Goal: Transaction & Acquisition: Obtain resource

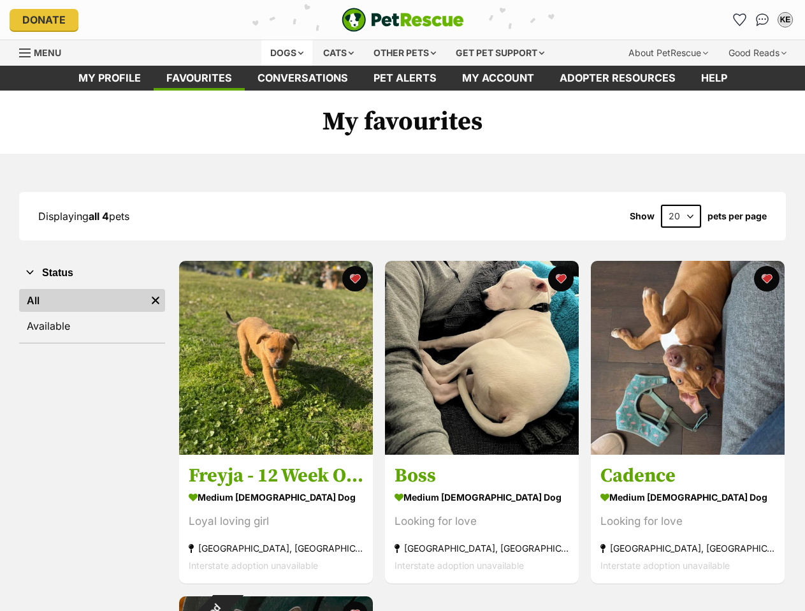
click at [282, 57] on div "Dogs" at bounding box center [286, 52] width 51 height 25
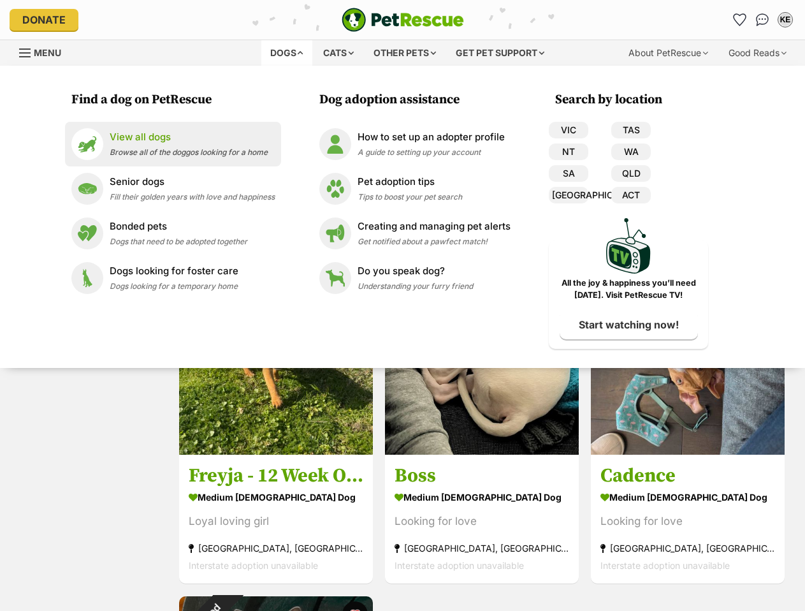
click at [215, 157] on div "View all dogs Browse all of the doggos looking for a home" at bounding box center [189, 143] width 158 height 27
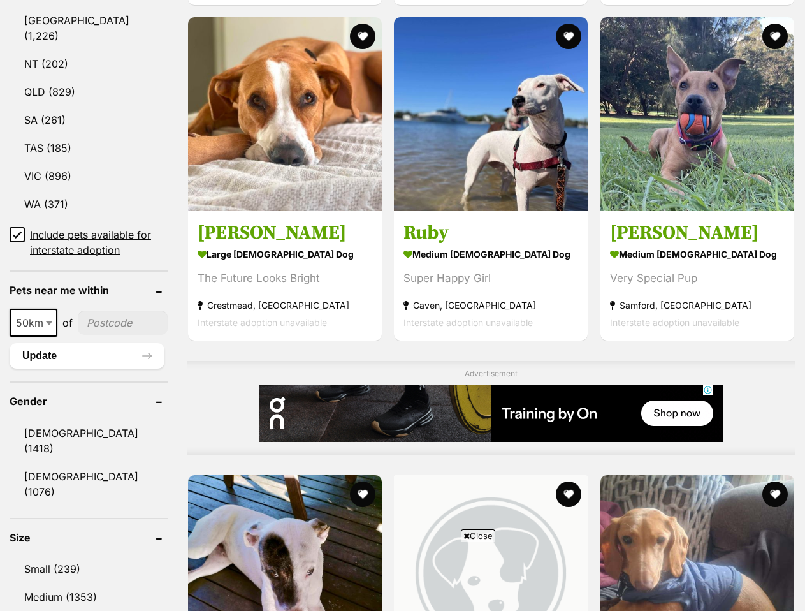
click at [45, 309] on span at bounding box center [50, 323] width 13 height 28
select select "100"
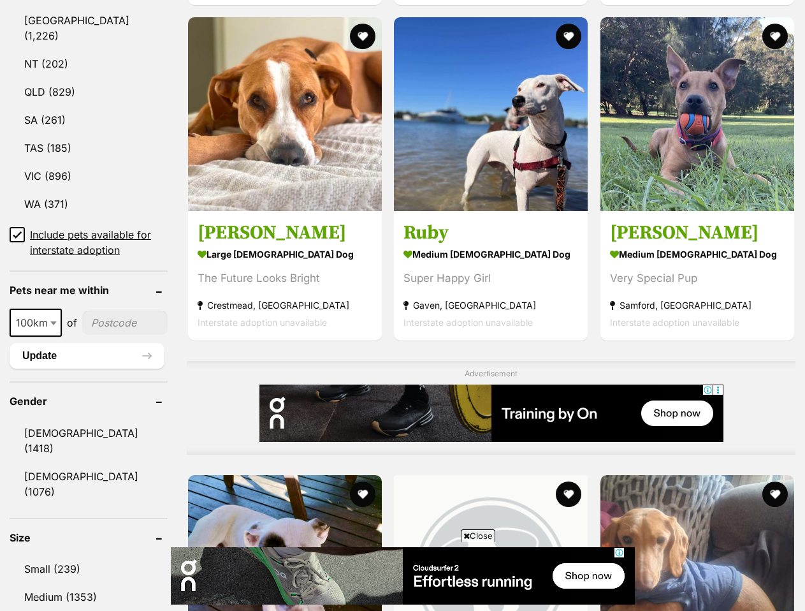
click at [91, 310] on input"] "postcode" at bounding box center [124, 322] width 85 height 24
type input"] "2140"
click at [91, 343] on button "Update" at bounding box center [87, 355] width 155 height 25
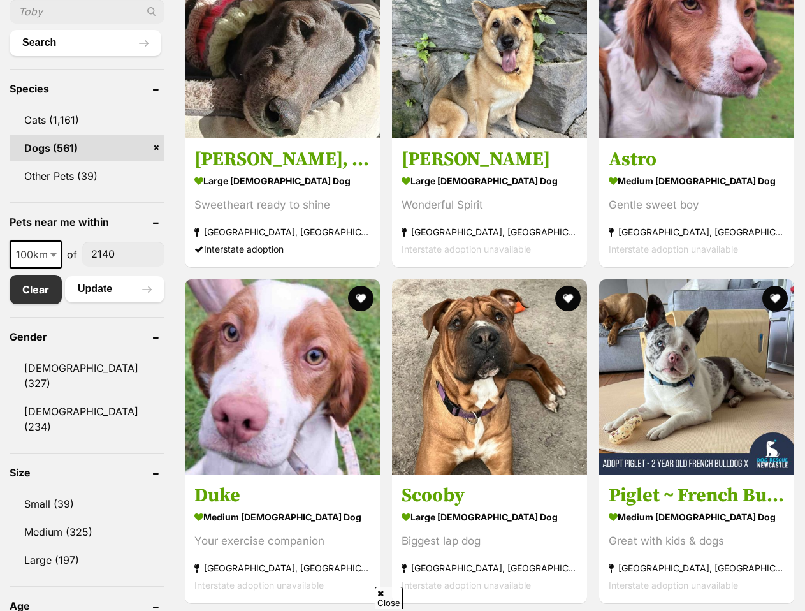
scroll to position [510, 0]
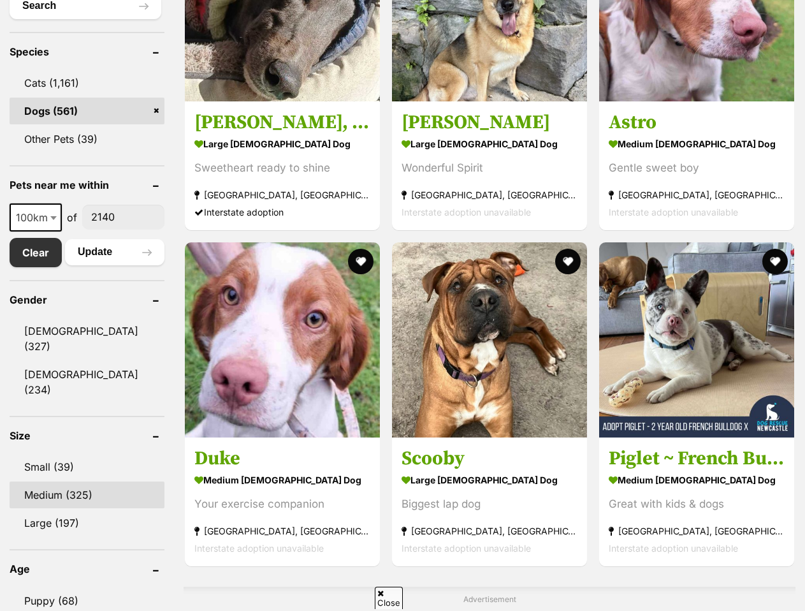
click at [69, 481] on link "Medium (325)" at bounding box center [87, 494] width 155 height 27
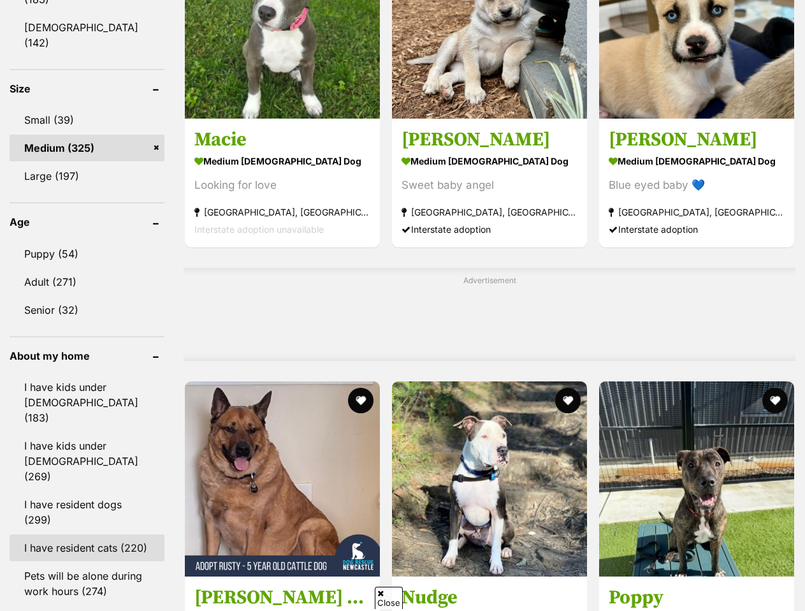
click at [73, 534] on link "I have resident cats (220)" at bounding box center [87, 547] width 155 height 27
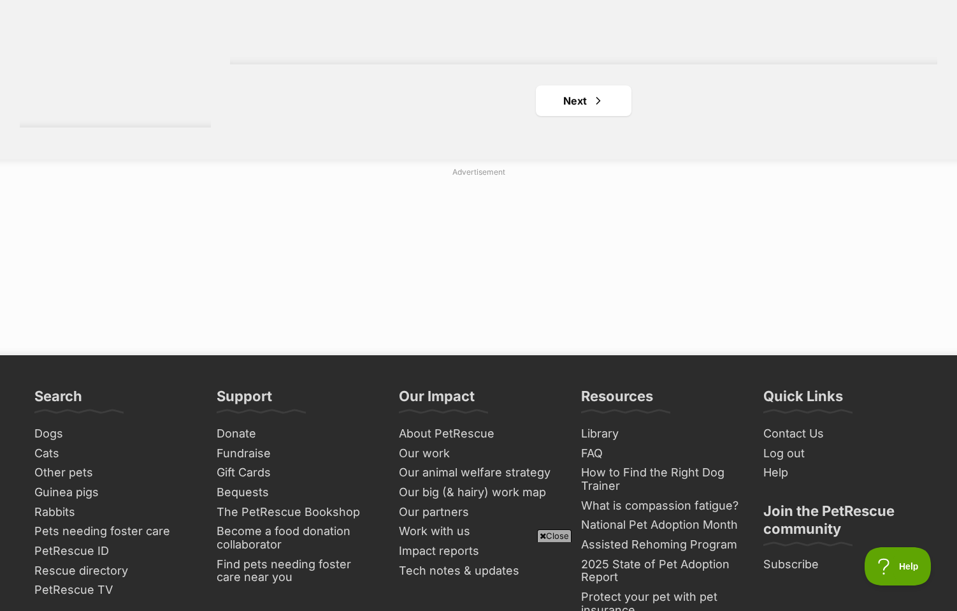
scroll to position [2452, 0]
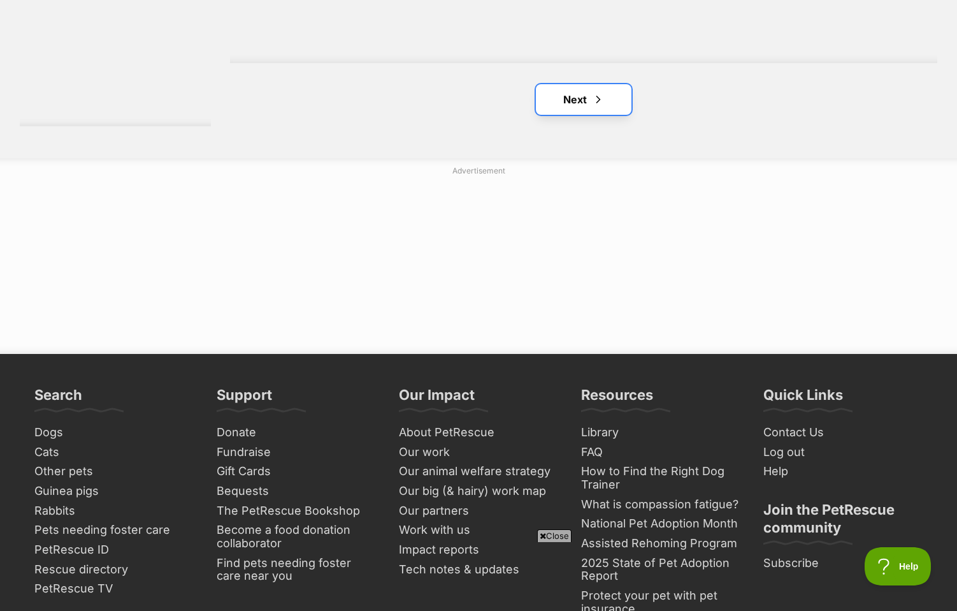
click at [573, 110] on link "Next" at bounding box center [584, 99] width 96 height 31
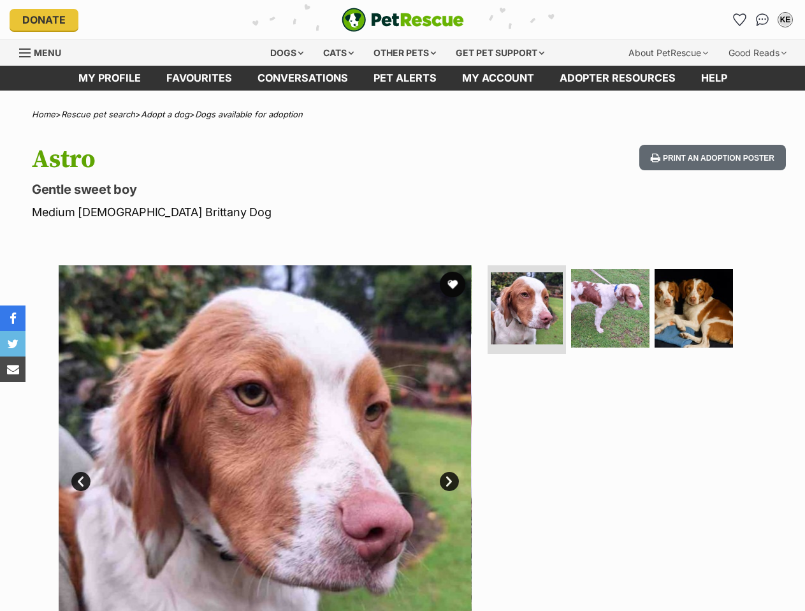
click at [0, 206] on div "Astro Gentle sweet boy Medium Male Brittany Dog Print an adoption poster" at bounding box center [402, 183] width 805 height 76
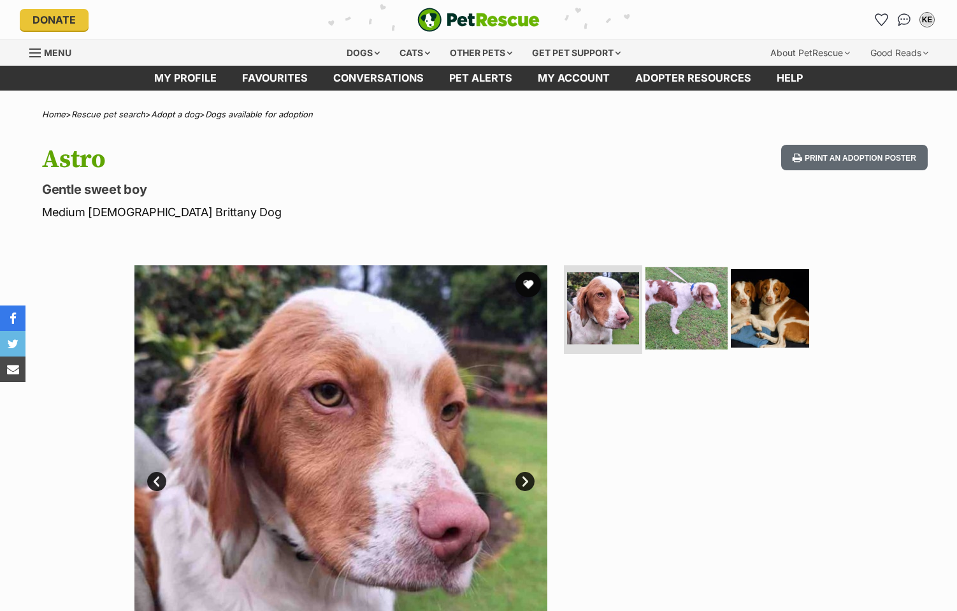
click at [692, 321] on img at bounding box center [687, 307] width 82 height 82
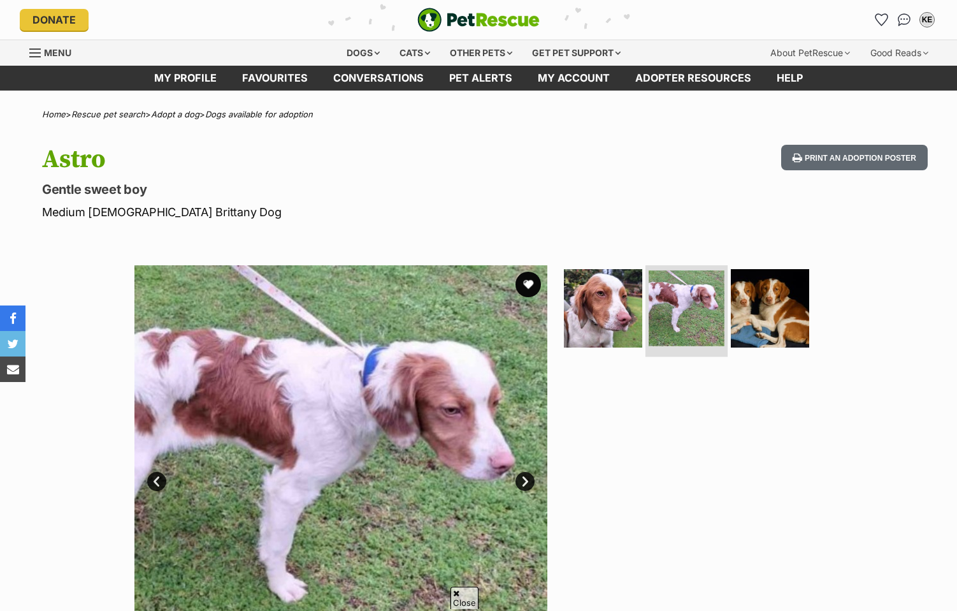
scroll to position [127, 0]
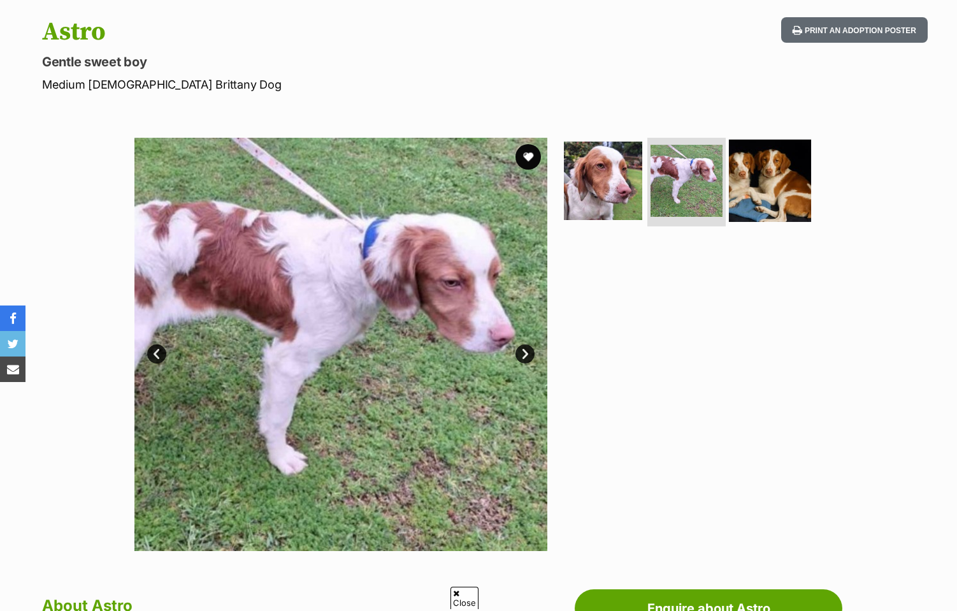
click at [764, 198] on img at bounding box center [770, 180] width 82 height 82
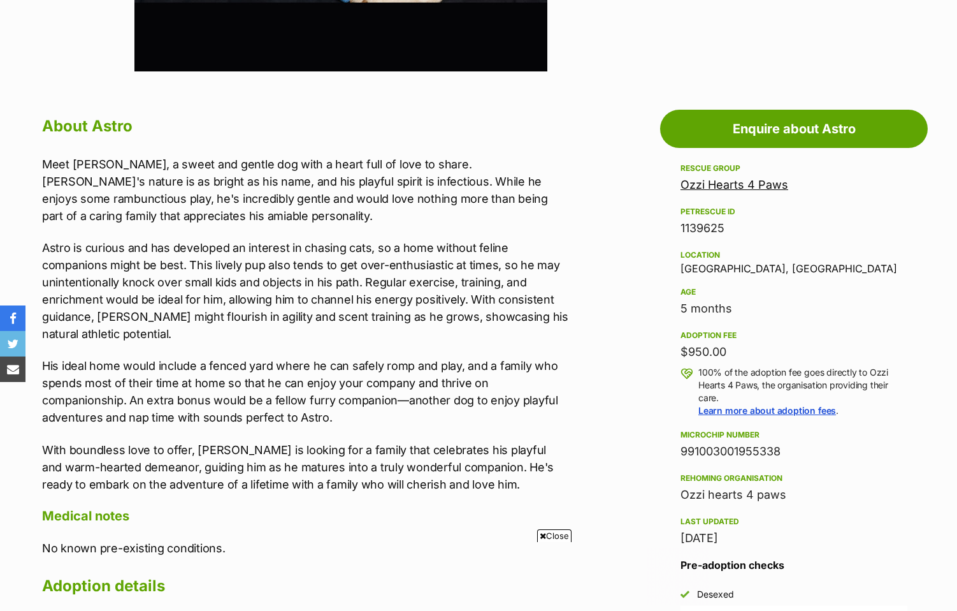
scroll to position [637, 0]
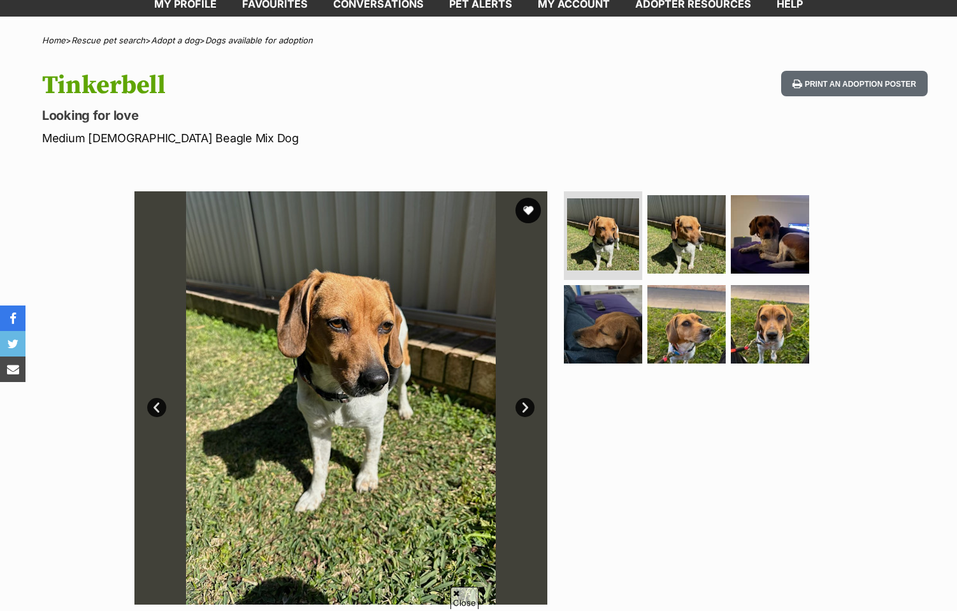
scroll to position [127, 0]
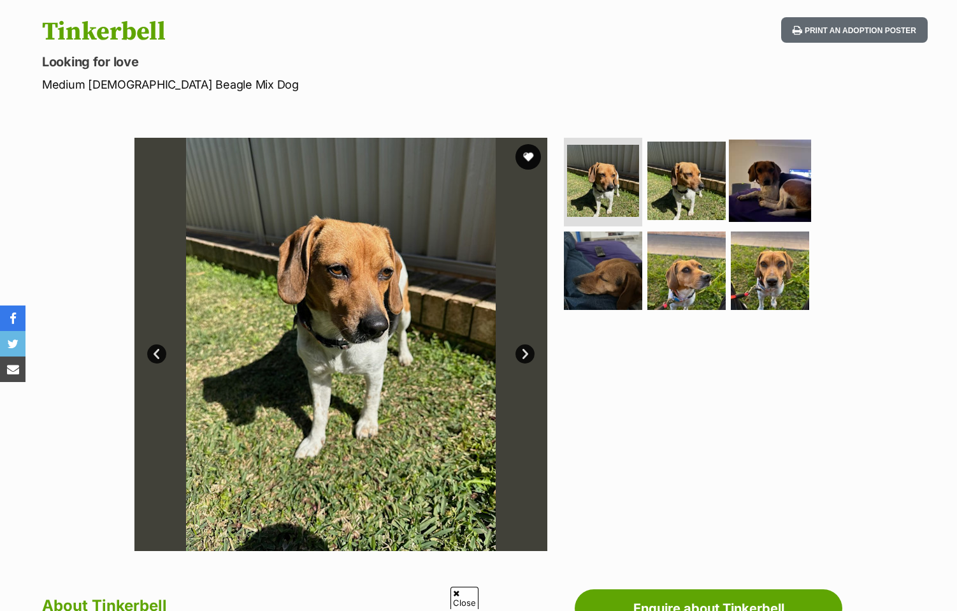
click at [767, 171] on img at bounding box center [770, 180] width 82 height 82
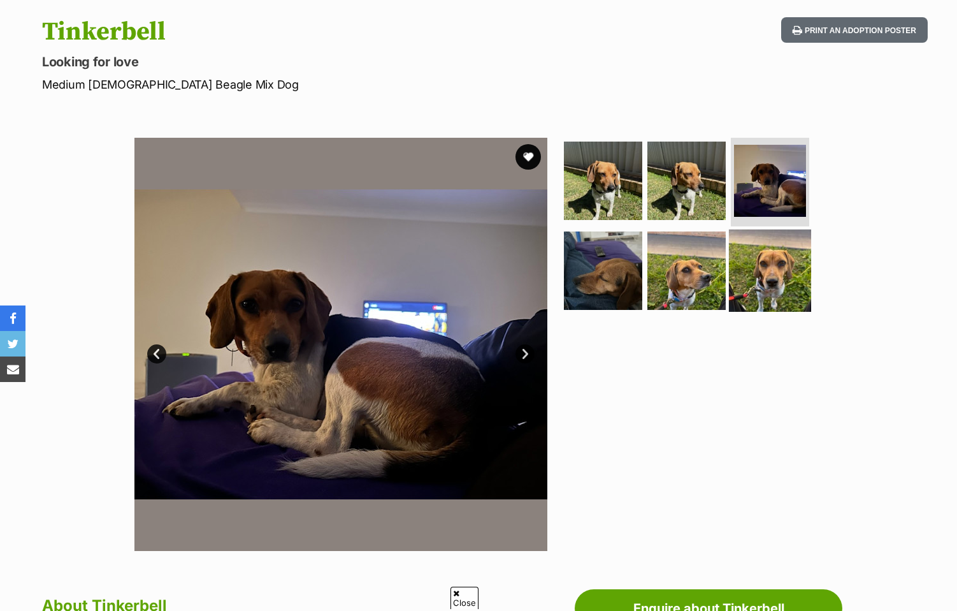
click at [760, 288] on img at bounding box center [770, 270] width 82 height 82
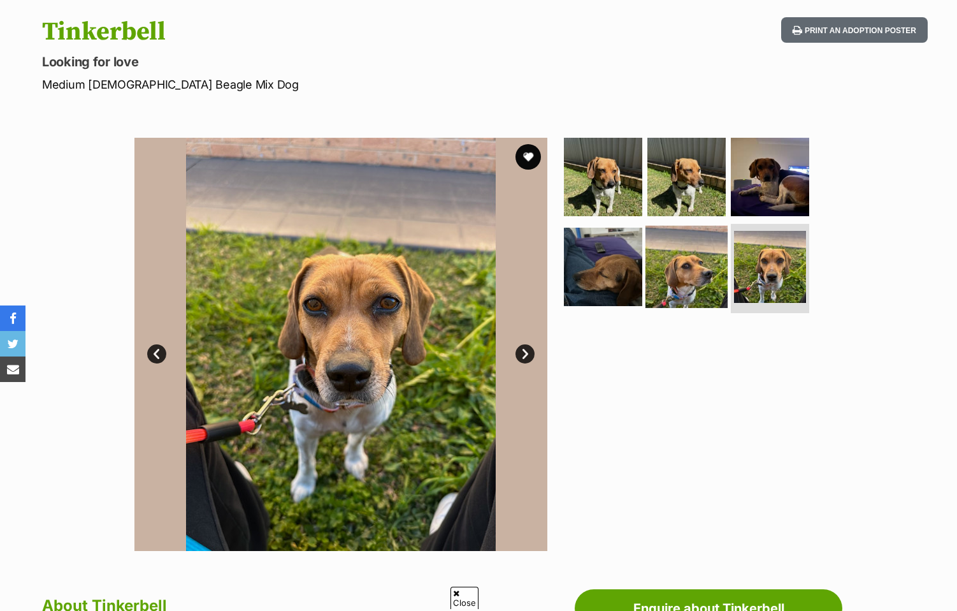
click at [705, 294] on img at bounding box center [687, 267] width 82 height 82
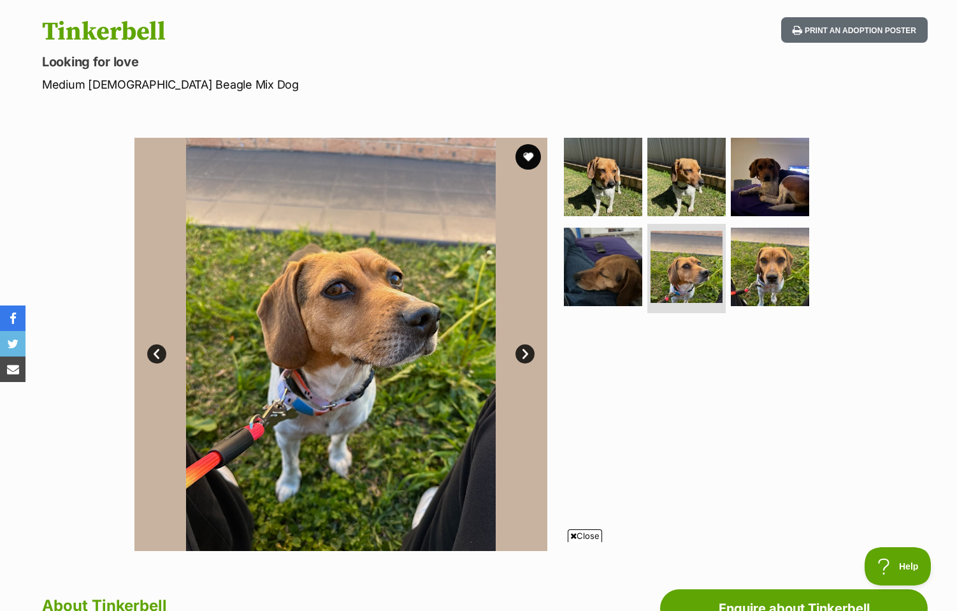
scroll to position [0, 0]
click at [528, 357] on link "Next" at bounding box center [525, 353] width 19 height 19
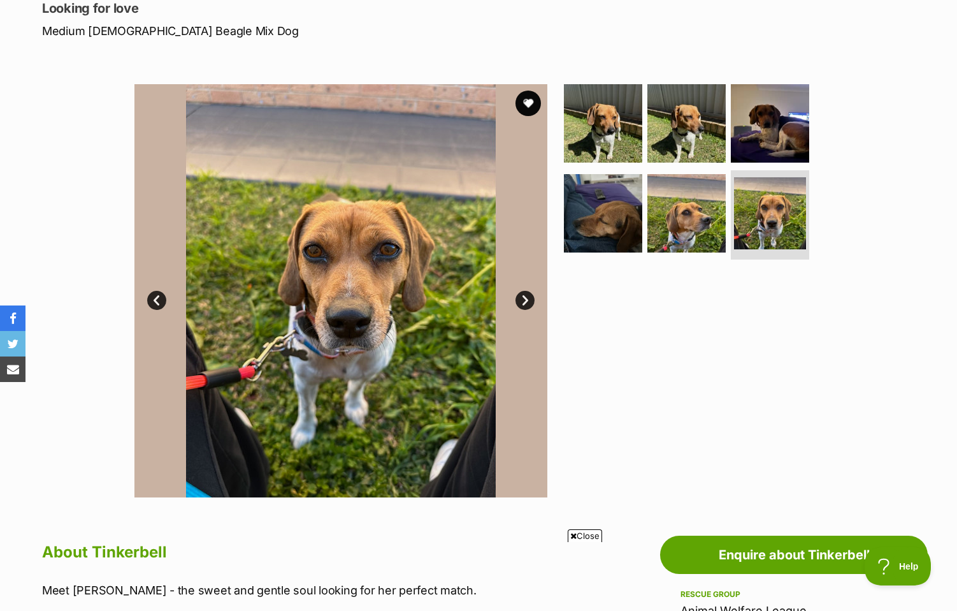
scroll to position [255, 0]
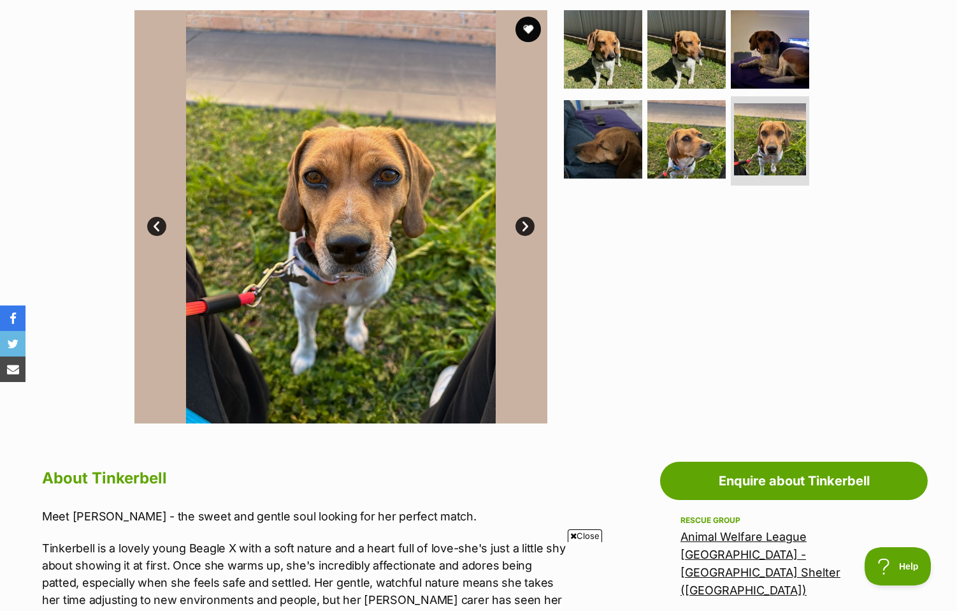
click at [528, 222] on link "Next" at bounding box center [525, 226] width 19 height 19
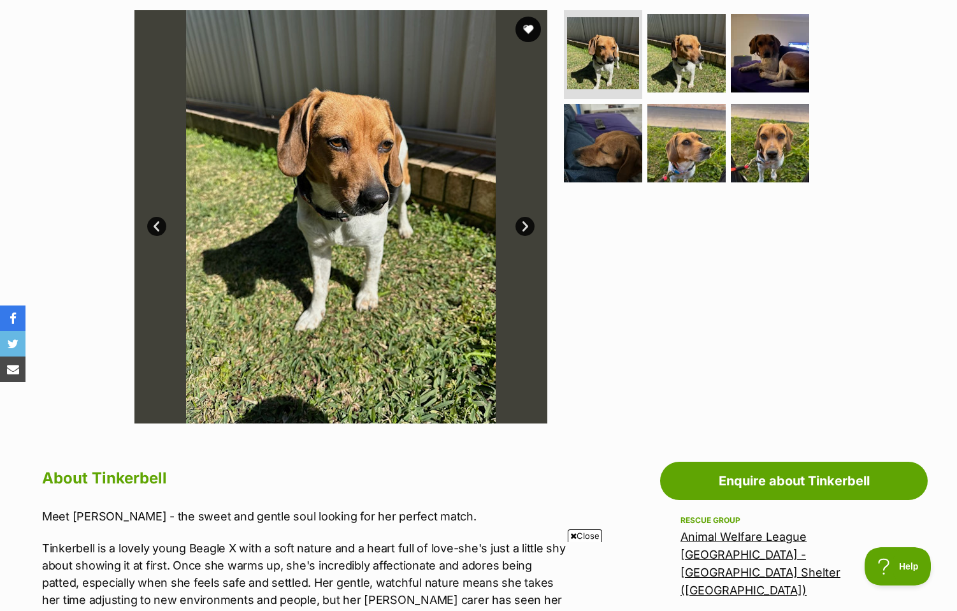
click at [528, 222] on link "Next" at bounding box center [525, 226] width 19 height 19
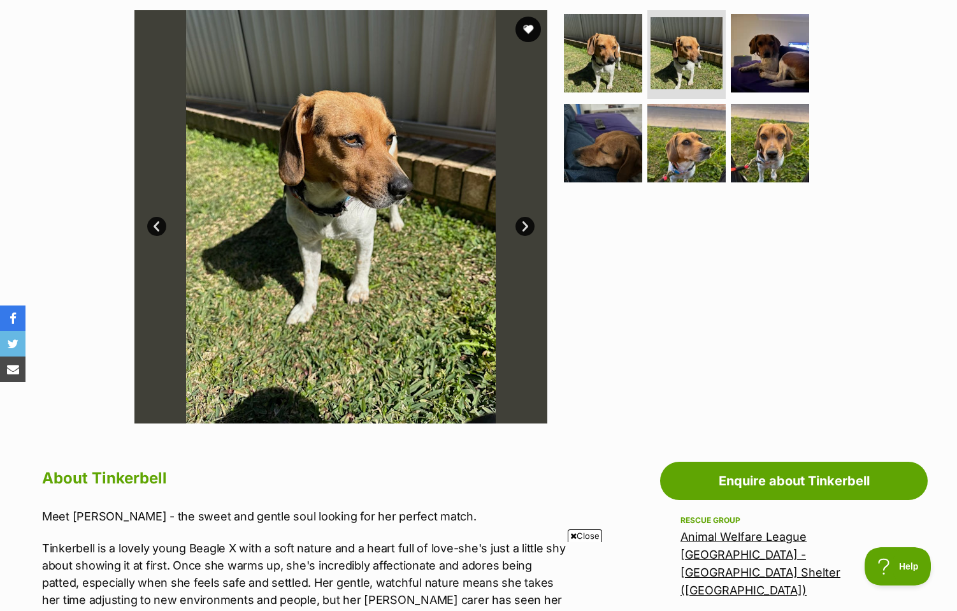
click at [528, 222] on link "Next" at bounding box center [525, 226] width 19 height 19
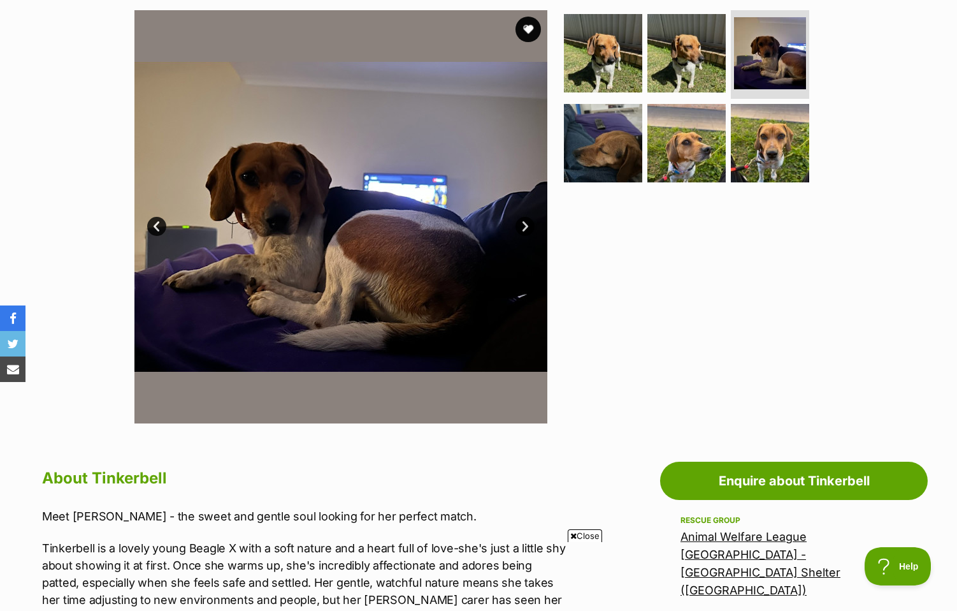
click at [528, 222] on link "Next" at bounding box center [525, 226] width 19 height 19
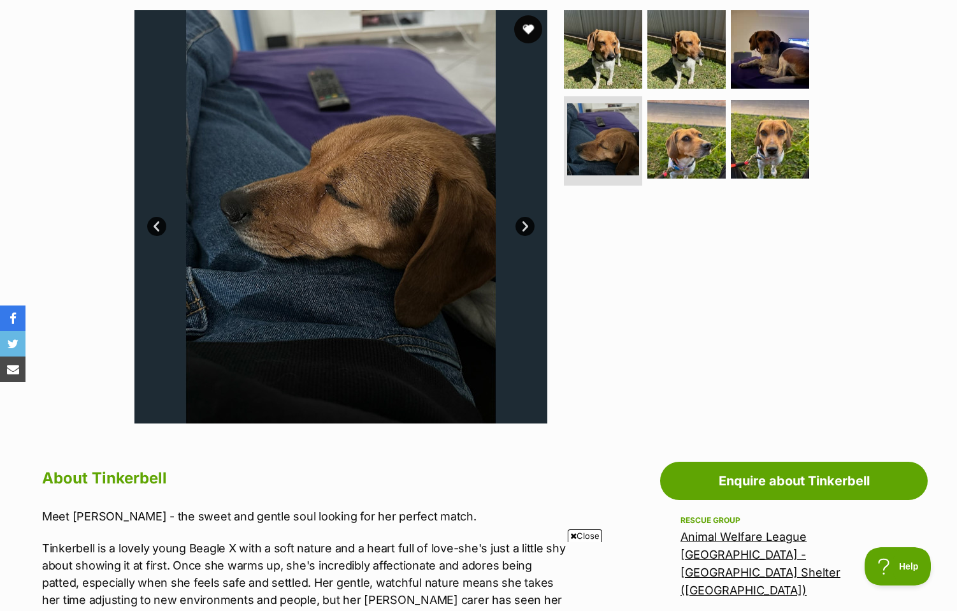
click at [530, 25] on button "favourite" at bounding box center [528, 29] width 28 height 28
click at [526, 229] on link "Next" at bounding box center [525, 226] width 19 height 19
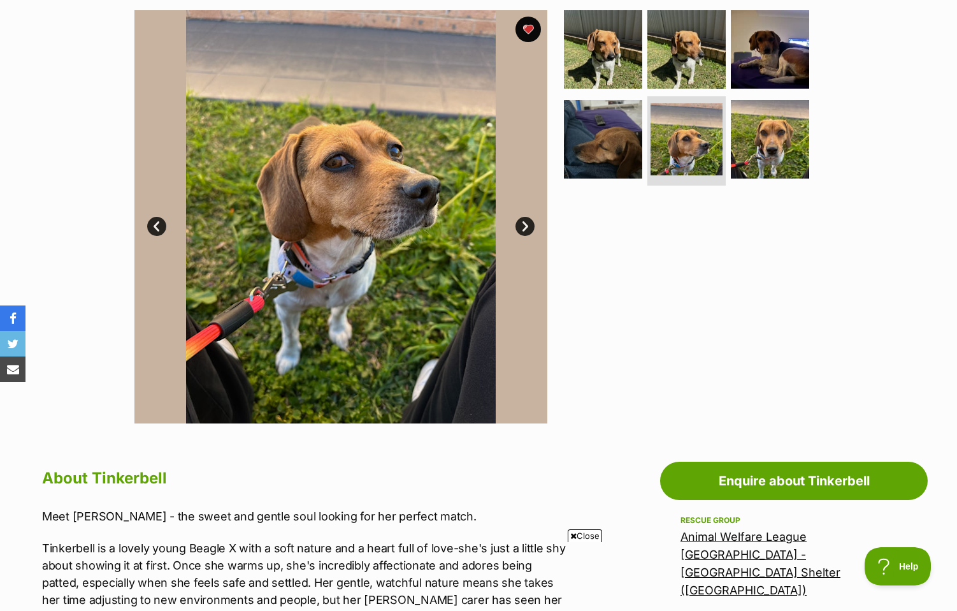
click at [526, 229] on link "Next" at bounding box center [525, 226] width 19 height 19
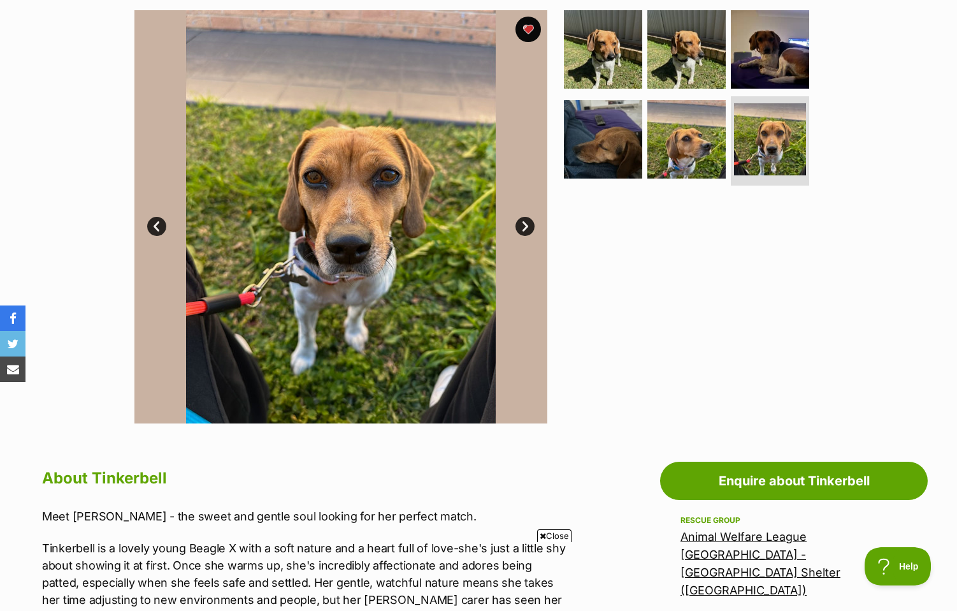
scroll to position [0, 0]
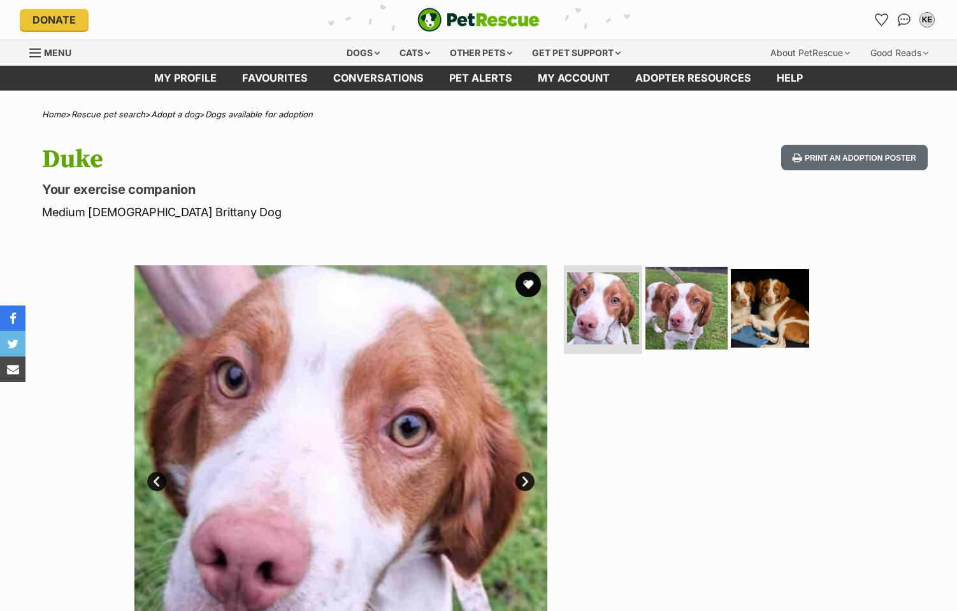
click at [670, 331] on img at bounding box center [687, 307] width 82 height 82
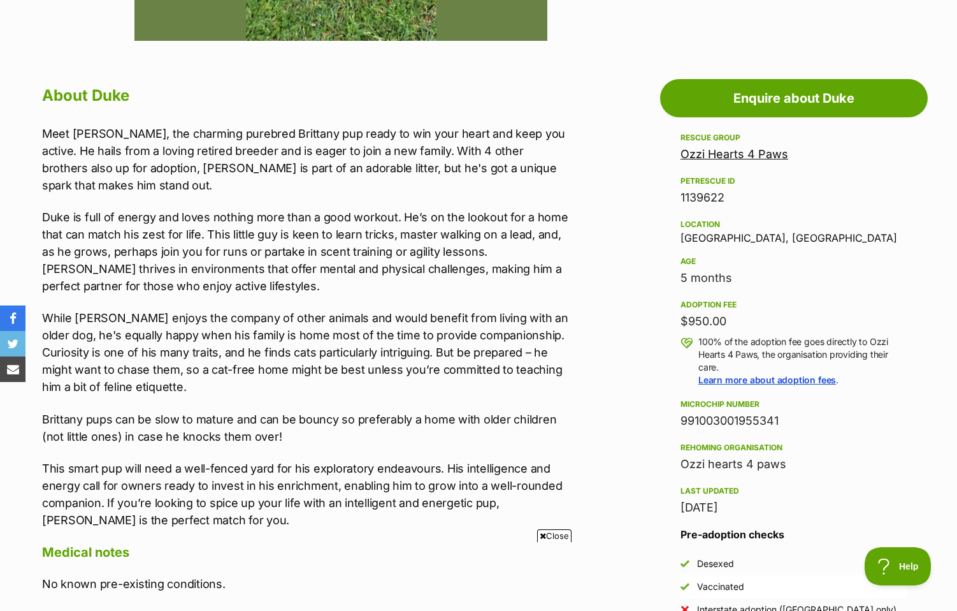
click at [762, 157] on link "Ozzi Hearts 4 Paws" at bounding box center [735, 153] width 108 height 13
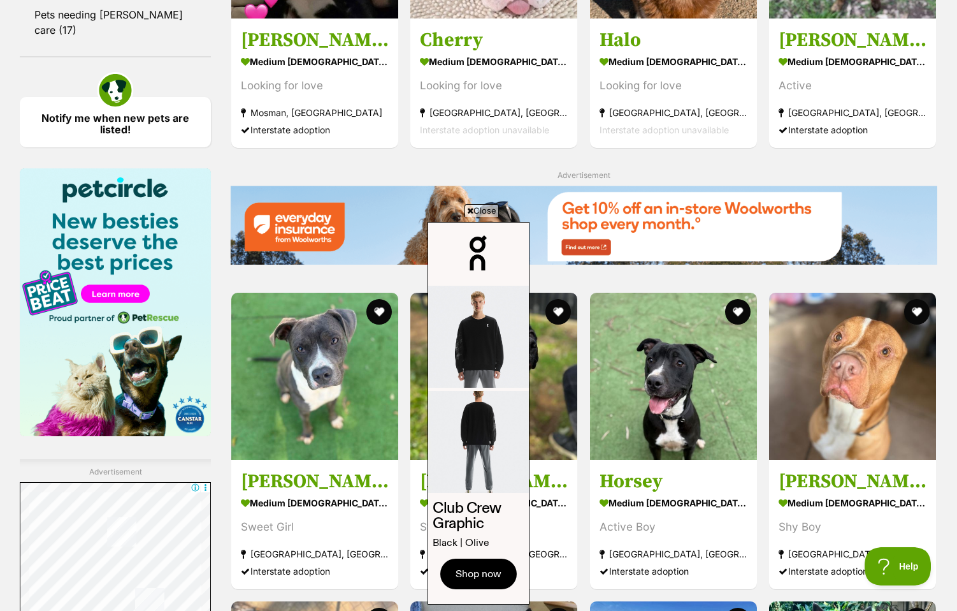
scroll to position [1466, 0]
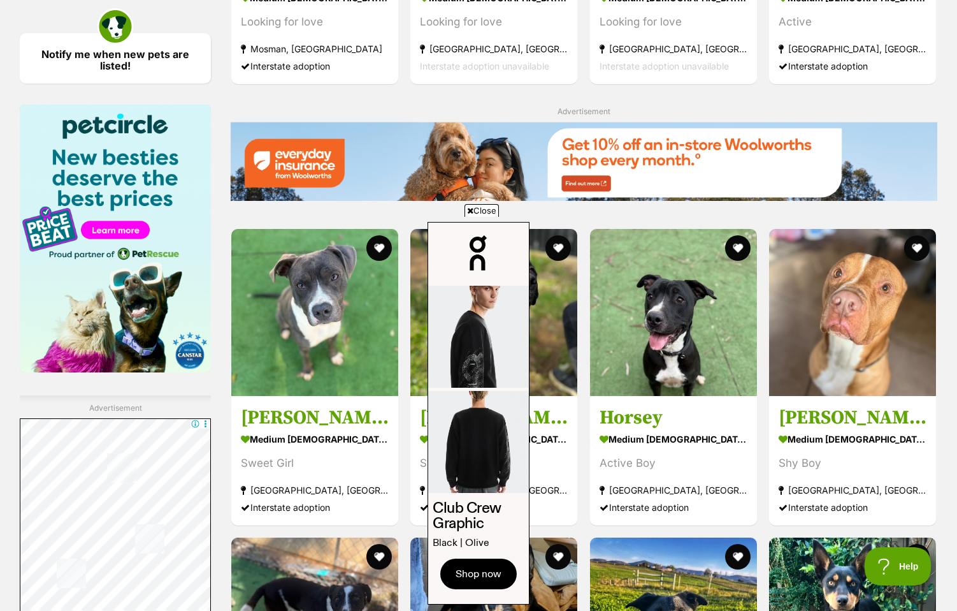
click at [482, 209] on span "Close" at bounding box center [482, 210] width 34 height 13
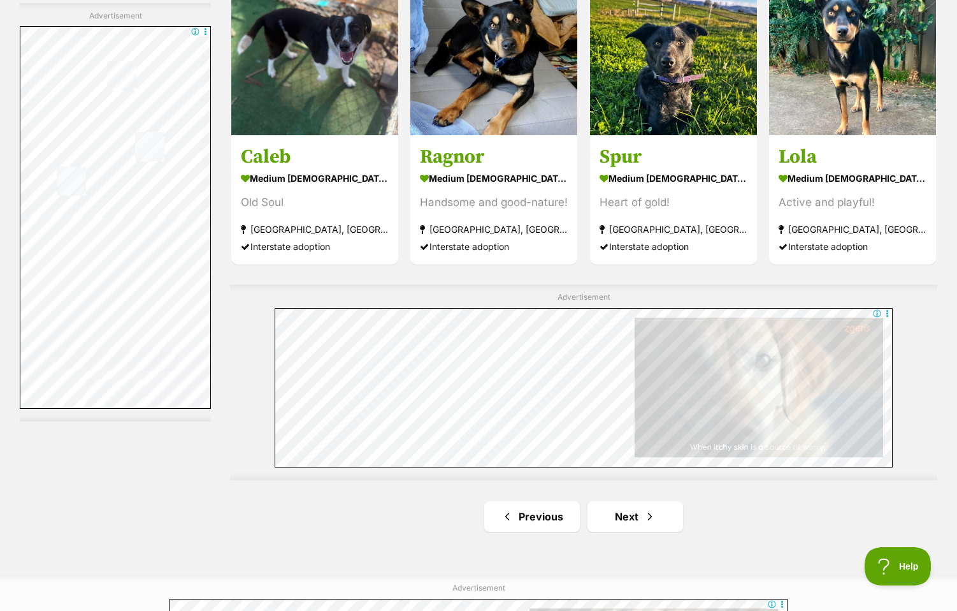
scroll to position [2167, 0]
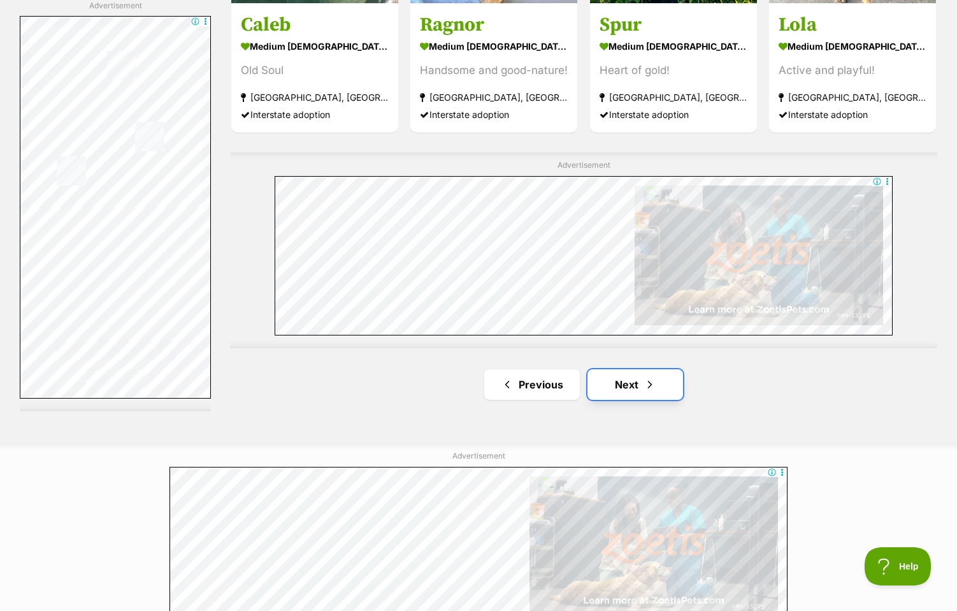
click at [661, 382] on link "Next" at bounding box center [636, 384] width 96 height 31
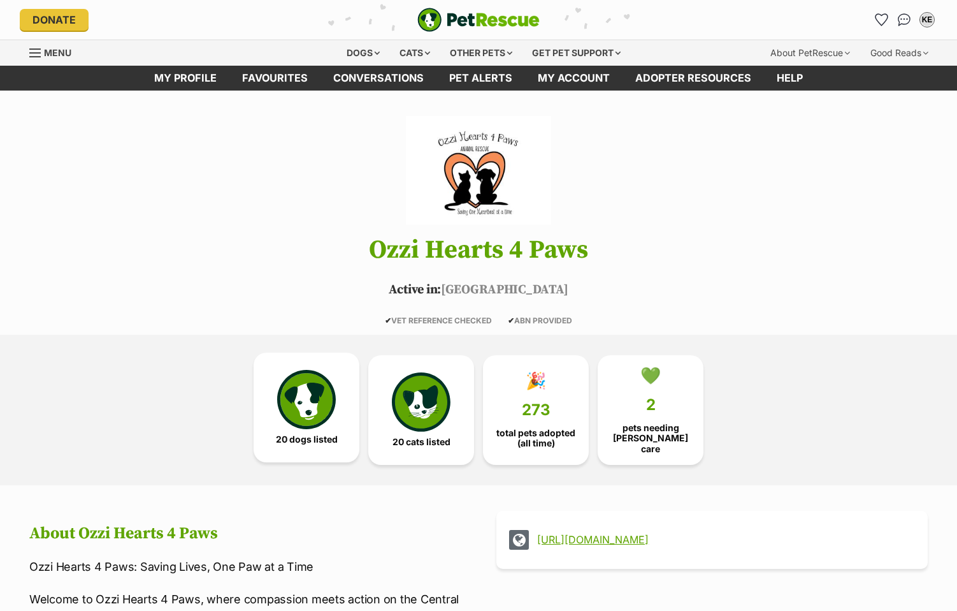
click at [288, 411] on img at bounding box center [306, 399] width 59 height 59
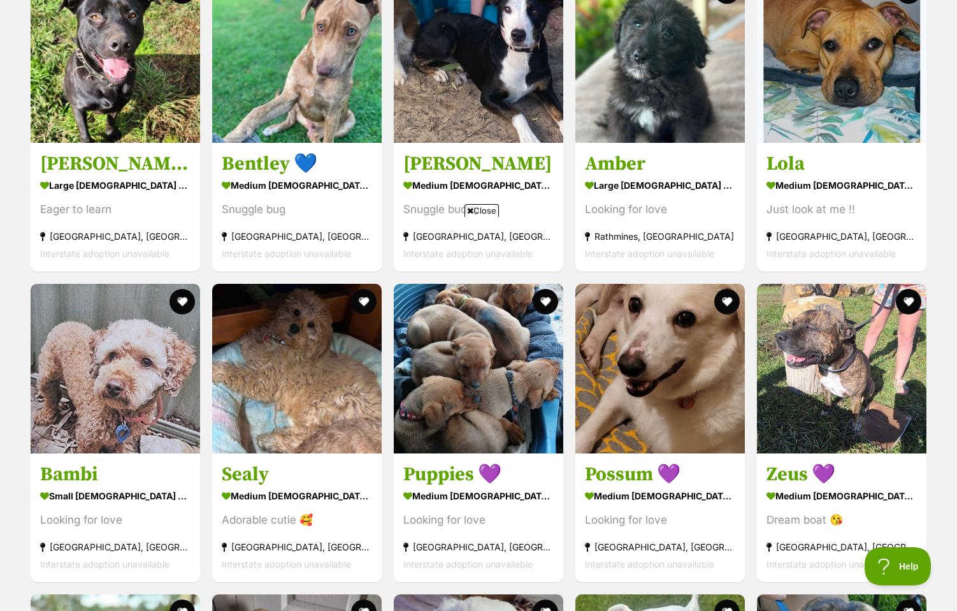
scroll to position [1848, 0]
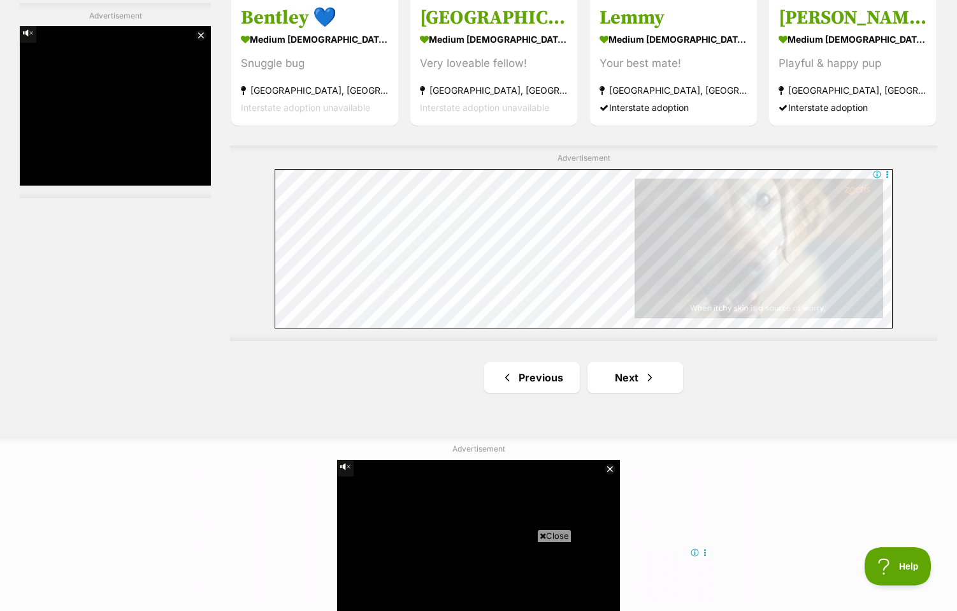
scroll to position [2231, 0]
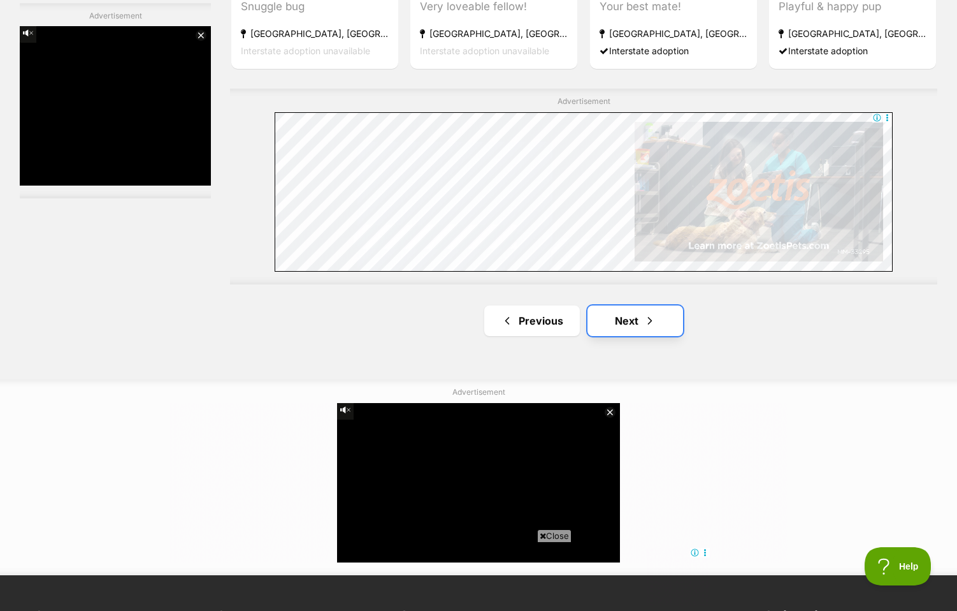
click at [650, 328] on span "Next page" at bounding box center [650, 320] width 13 height 15
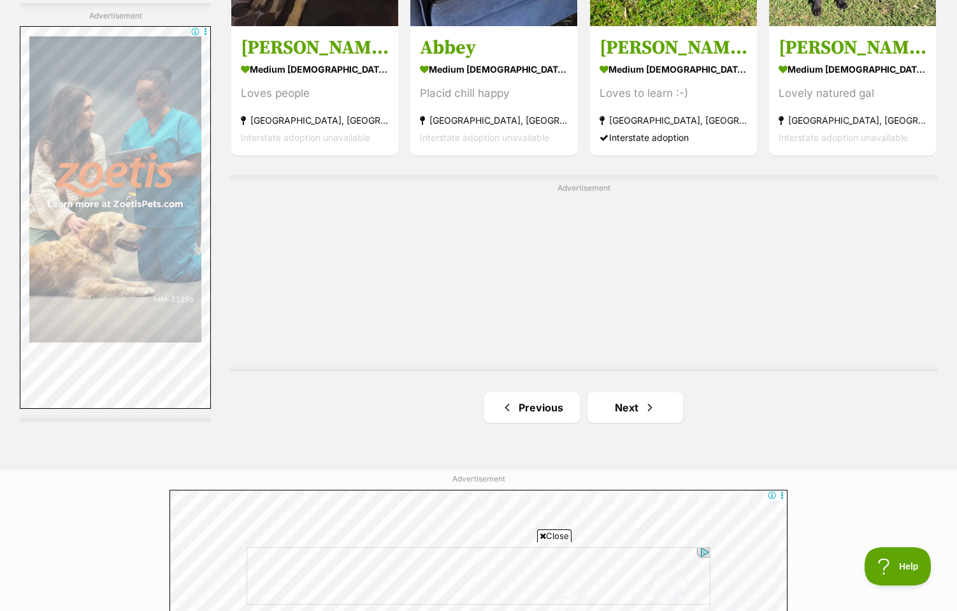
scroll to position [2167, 0]
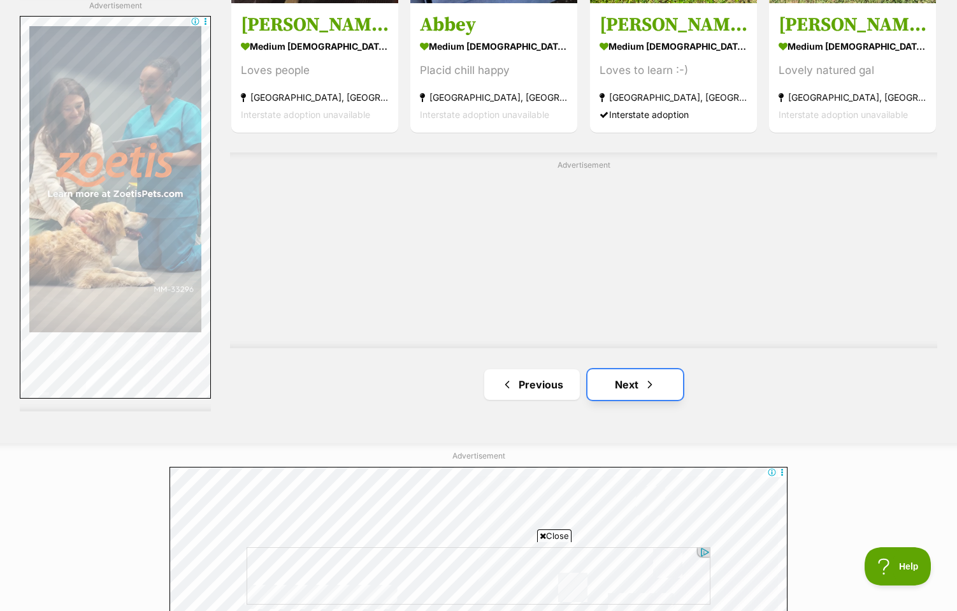
click at [602, 375] on link "Next" at bounding box center [636, 384] width 96 height 31
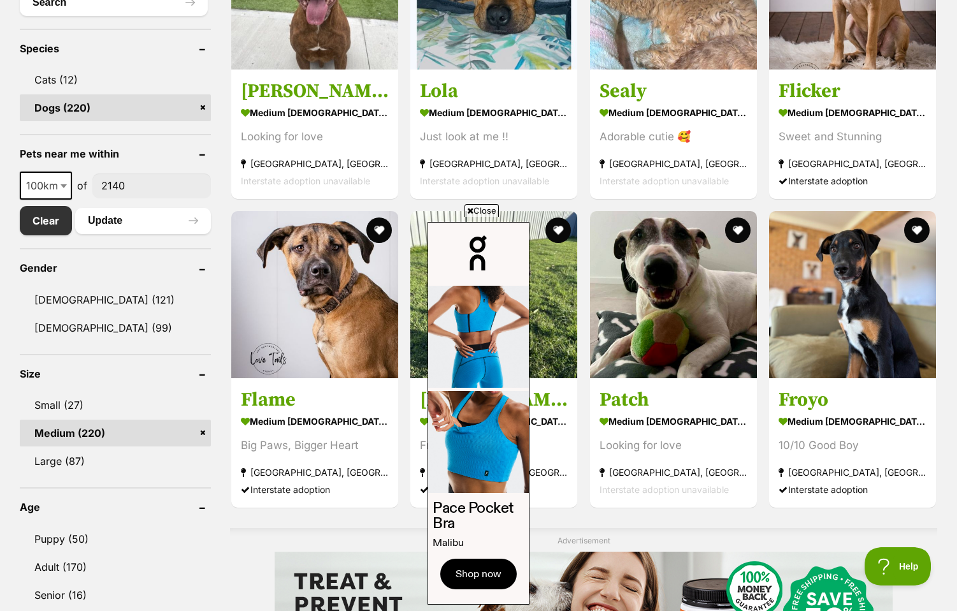
click at [481, 208] on span "Close" at bounding box center [482, 210] width 34 height 13
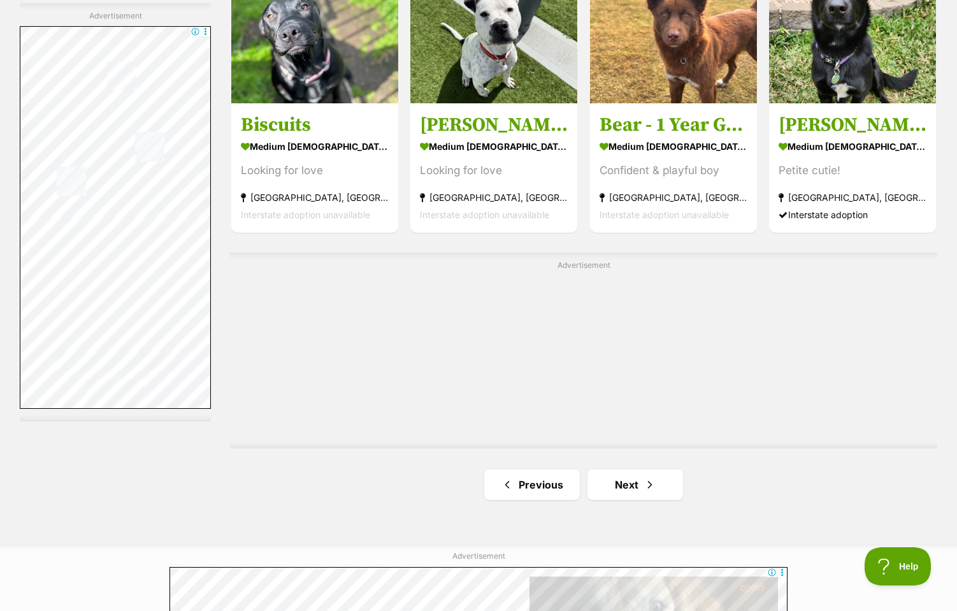
scroll to position [2295, 0]
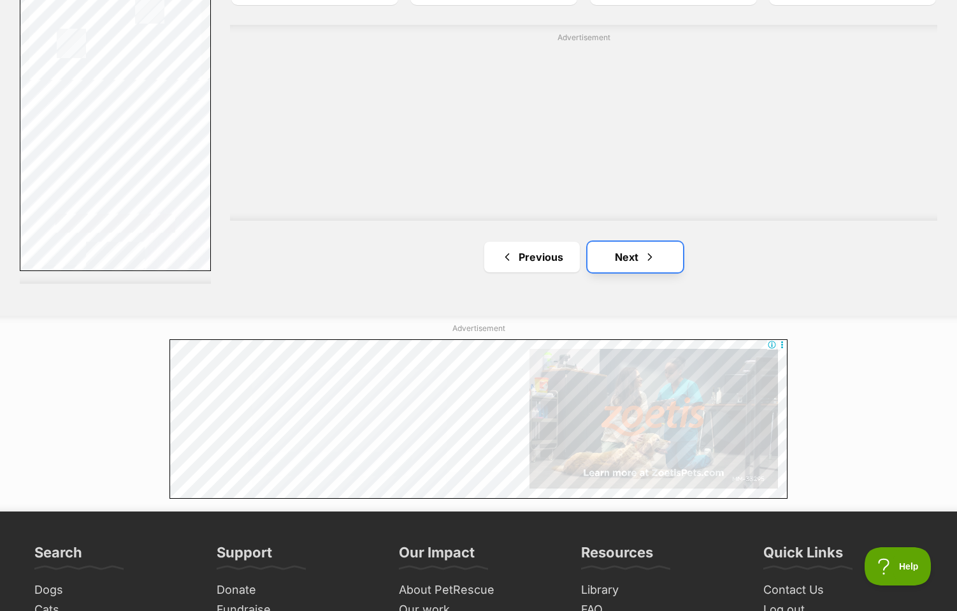
click at [645, 256] on span "Next page" at bounding box center [650, 256] width 13 height 15
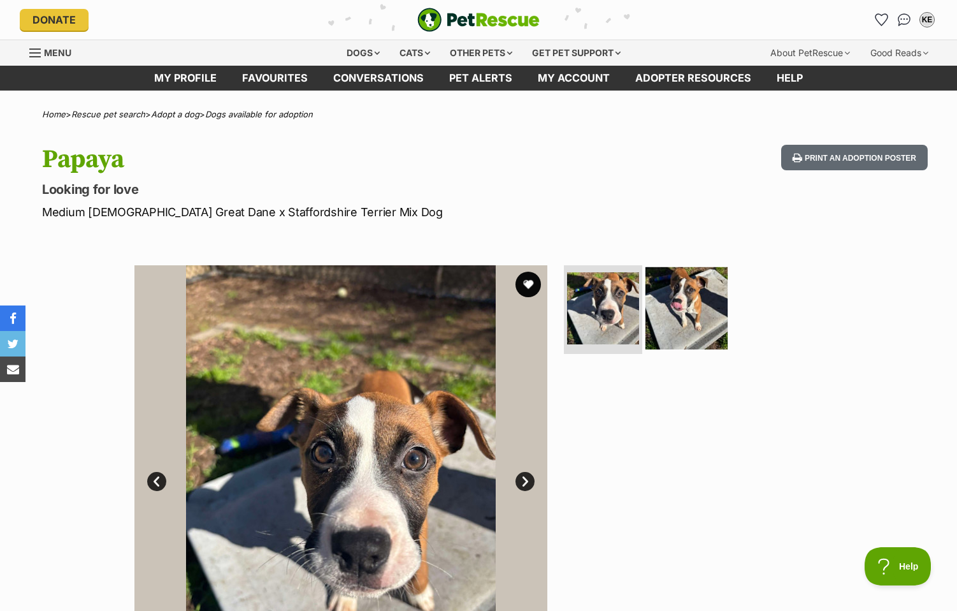
click at [699, 305] on img at bounding box center [687, 307] width 82 height 82
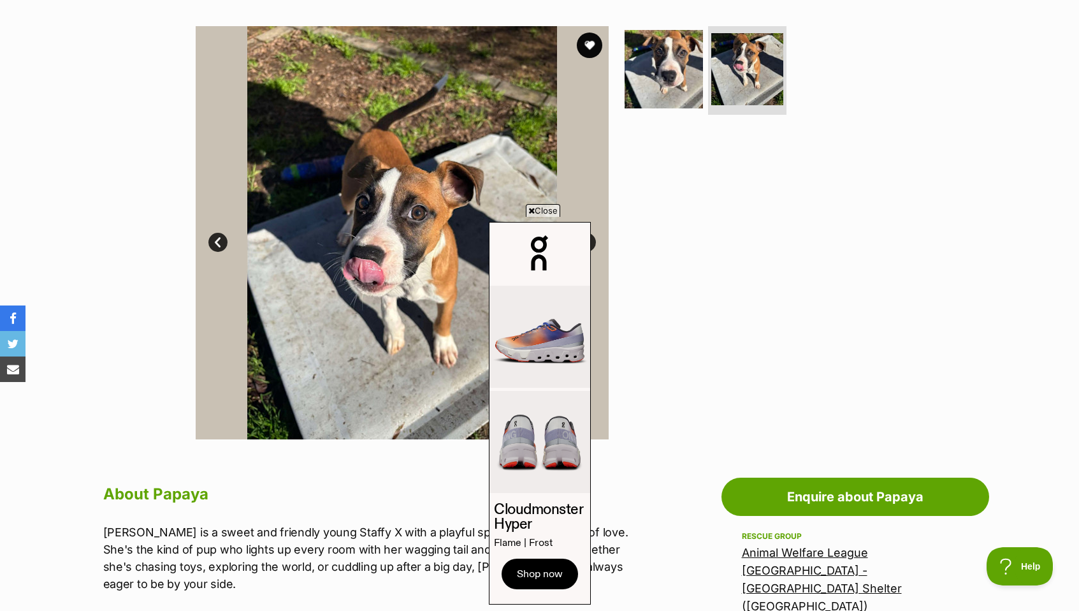
scroll to position [127, 0]
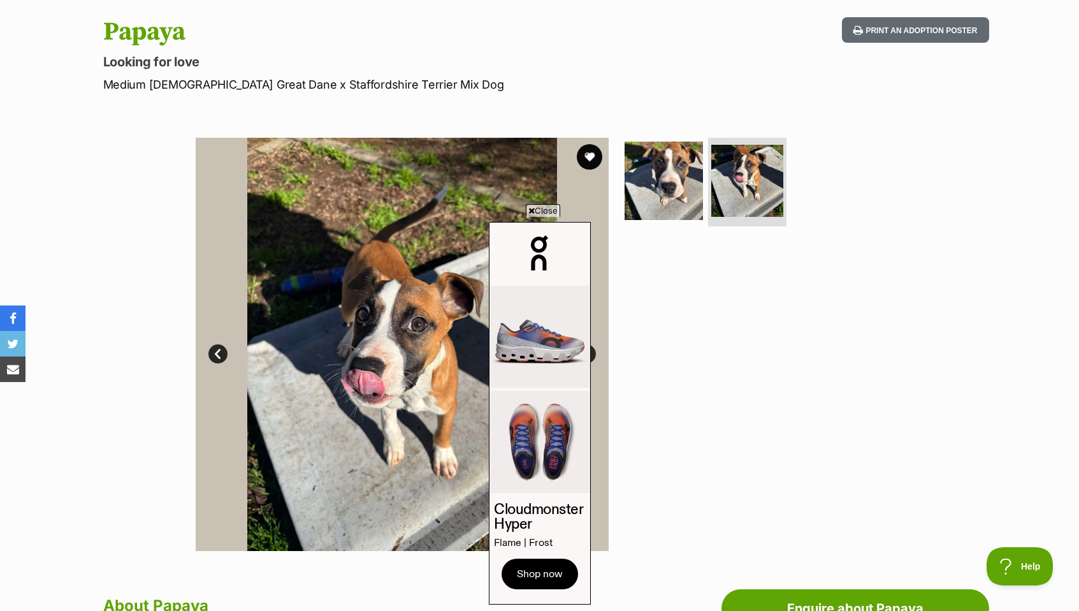
click at [546, 214] on span "Close" at bounding box center [543, 210] width 34 height 13
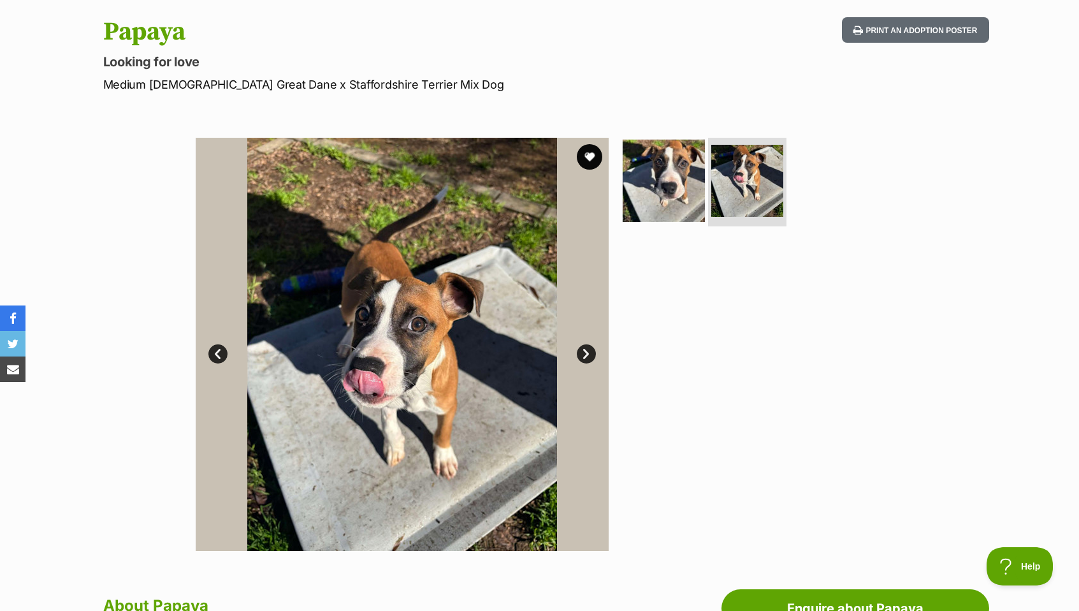
click at [681, 189] on img at bounding box center [664, 180] width 82 height 82
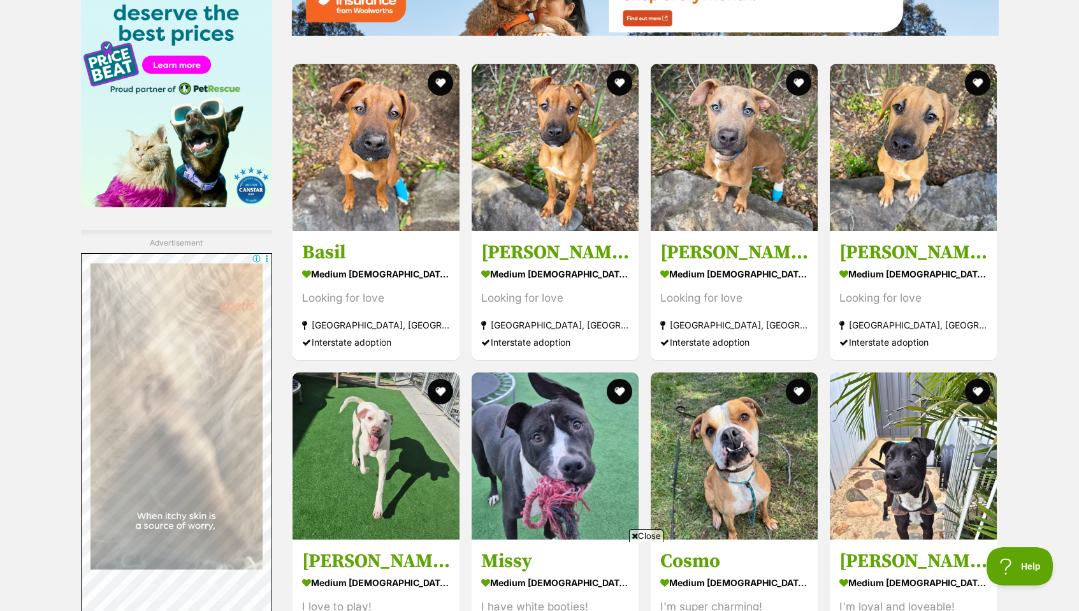
scroll to position [1848, 0]
